Goal: Information Seeking & Learning: Learn about a topic

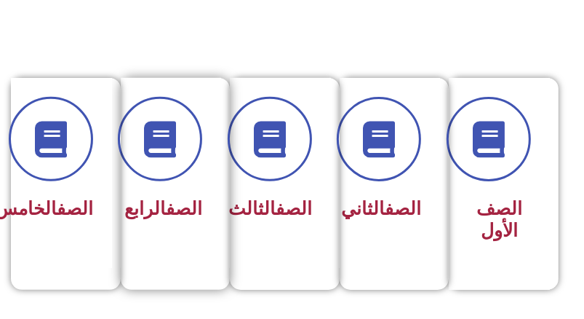
scroll to position [291, 0]
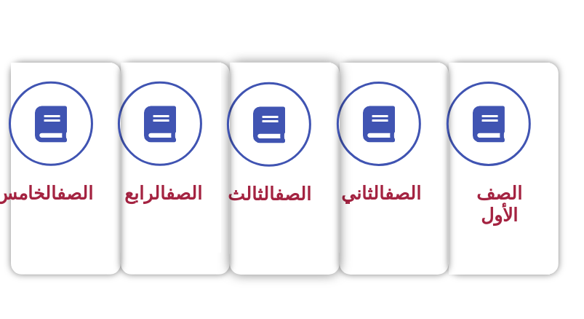
click at [287, 175] on div "الصف الثالث" at bounding box center [280, 147] width 62 height 130
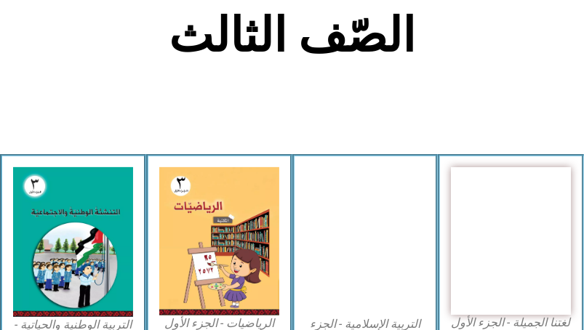
scroll to position [291, 0]
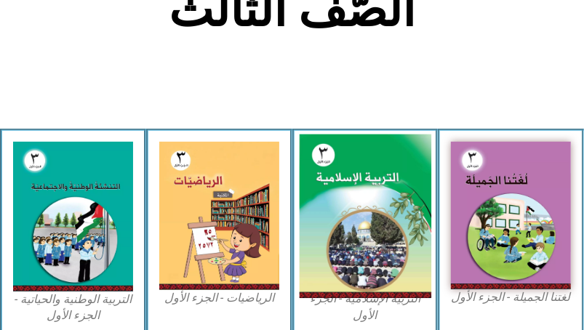
click at [339, 191] on img at bounding box center [365, 217] width 132 height 164
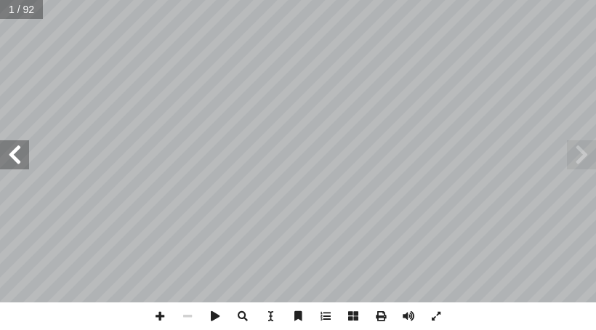
click at [20, 152] on span at bounding box center [14, 154] width 29 height 29
click at [22, 151] on span at bounding box center [14, 154] width 29 height 29
click at [23, 151] on span at bounding box center [14, 154] width 29 height 29
click at [15, 153] on span at bounding box center [14, 154] width 29 height 29
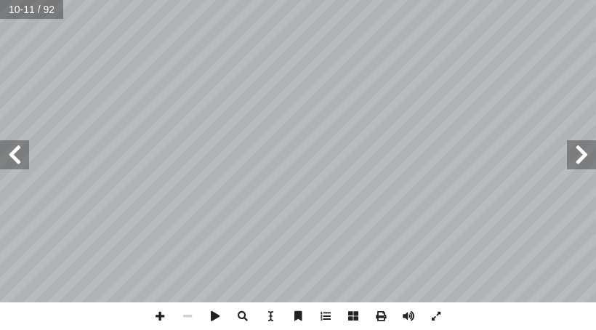
click at [3, 169] on span at bounding box center [14, 154] width 29 height 29
click at [578, 156] on span at bounding box center [581, 154] width 29 height 29
click at [162, 317] on span at bounding box center [160, 317] width 28 height 28
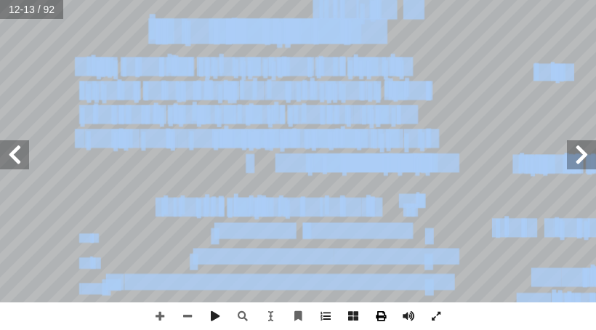
click at [391, 318] on div "8 ٌ اح ّ ف ُ ت ٌ ح َ ل َ ب ٌ ـقال ُ ت ْ ر ُ ب ٌ ب َ ن ِ ع ٌ مون ْ ي َ ل : ِ ة َ…" at bounding box center [298, 165] width 596 height 330
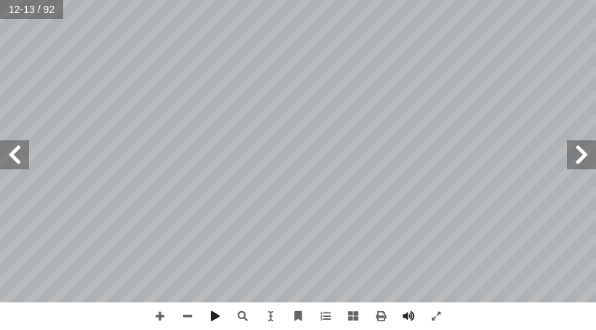
click at [342, 0] on html "الصفحة الرئيسية الصف الأول الصف الثاني الصف الثالث الصف الرابع الصف الخامس الصف…" at bounding box center [298, 49] width 596 height 98
click at [12, 162] on span at bounding box center [14, 154] width 29 height 29
click at [482, 197] on div "١٠ .................... لى َ ع ُ راة ْ و َّ الت ِ ت َ ل ِ ز ْ ن أ ا - أ ا .....…" at bounding box center [298, 151] width 596 height 303
click at [590, 163] on span at bounding box center [581, 154] width 29 height 29
drag, startPoint x: 587, startPoint y: 163, endPoint x: 8, endPoint y: 162, distance: 578.8
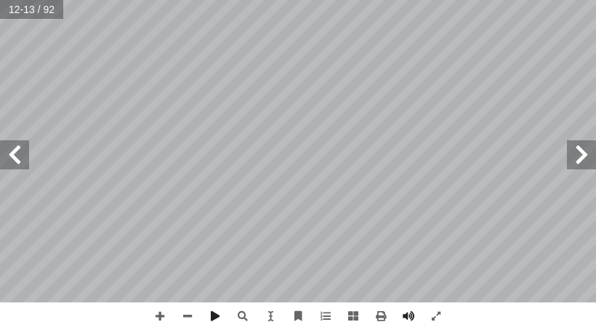
click at [8, 162] on span at bounding box center [14, 154] width 29 height 29
click at [236, 0] on html "الصفحة الرئيسية الصف الأول الصف الثاني الصف الثالث الصف الرابع الصف الخامس الصف…" at bounding box center [298, 49] width 596 height 98
